Goal: Navigation & Orientation: Go to known website

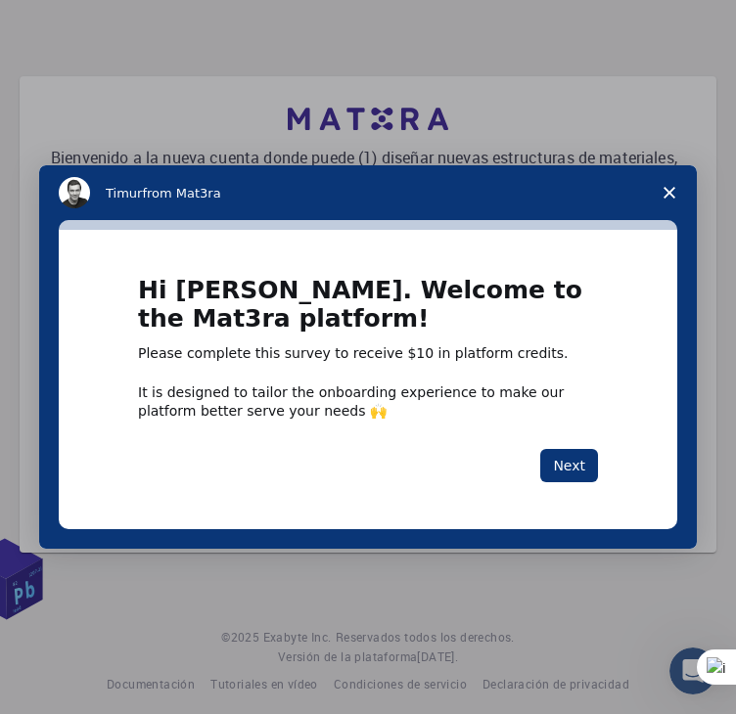
click at [667, 190] on polygon "Close survey" at bounding box center [669, 193] width 12 height 12
